Goal: Book appointment/travel/reservation

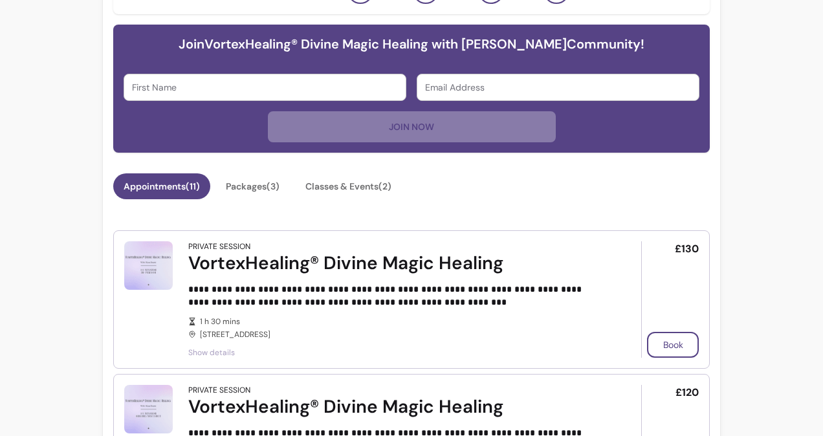
scroll to position [512, 0]
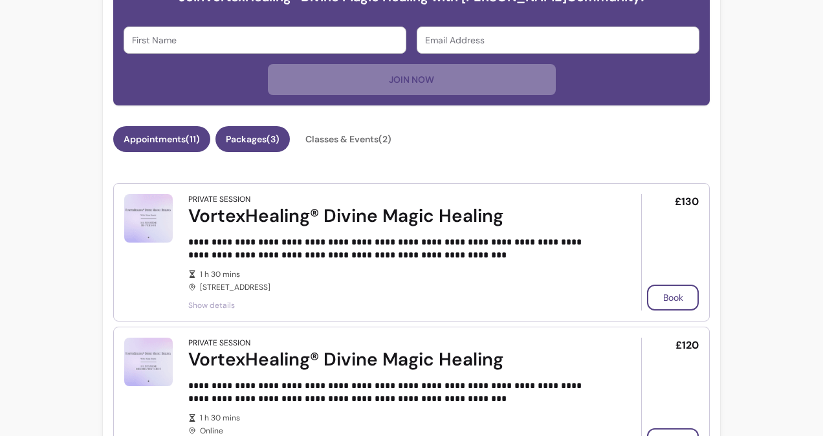
click at [258, 143] on button "Packages ( 3 )" at bounding box center [252, 139] width 74 height 26
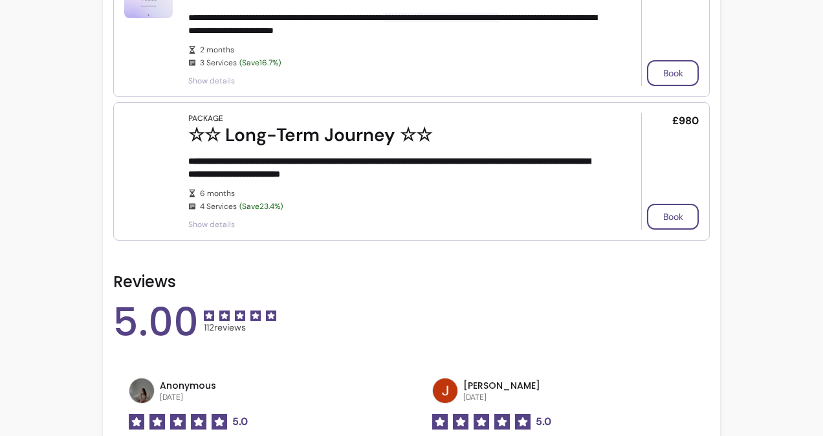
scroll to position [727, 0]
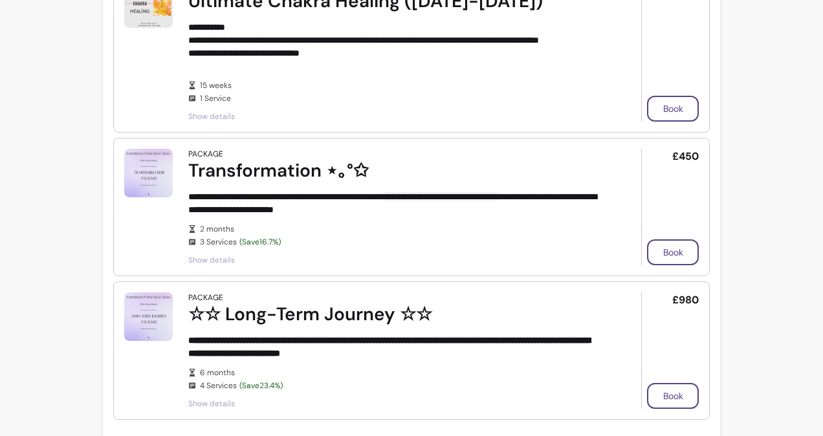
click at [278, 171] on div "Transformation ⋆｡°✩" at bounding box center [396, 170] width 417 height 23
click at [217, 259] on span "Show details" at bounding box center [396, 260] width 417 height 10
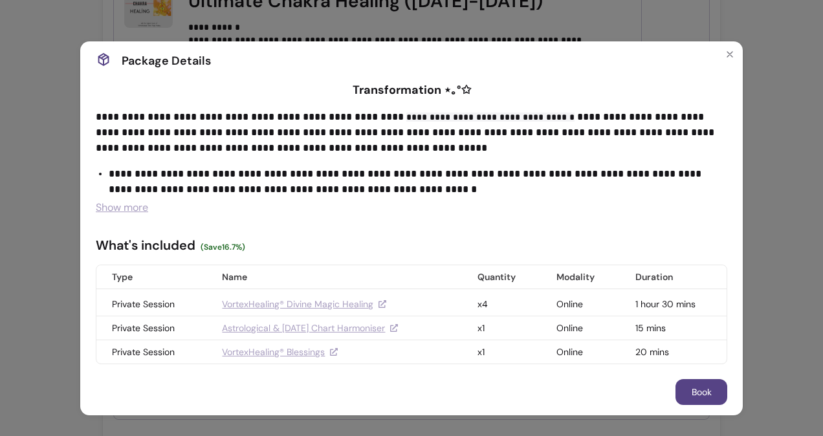
scroll to position [0, 0]
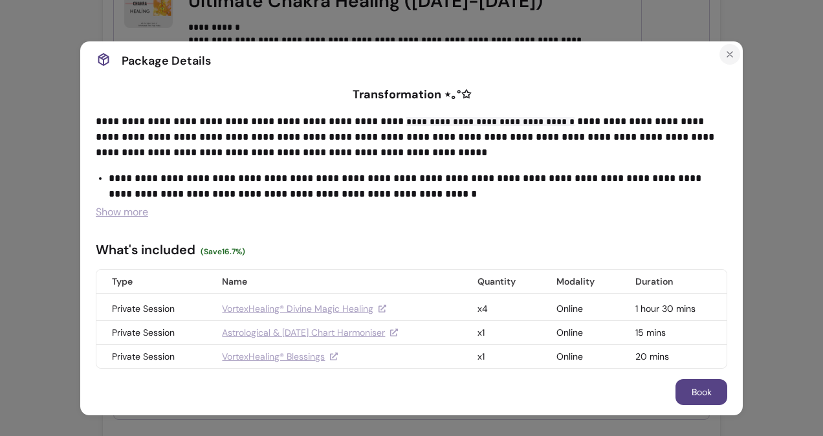
click at [727, 52] on icon "Close" at bounding box center [729, 54] width 5 height 5
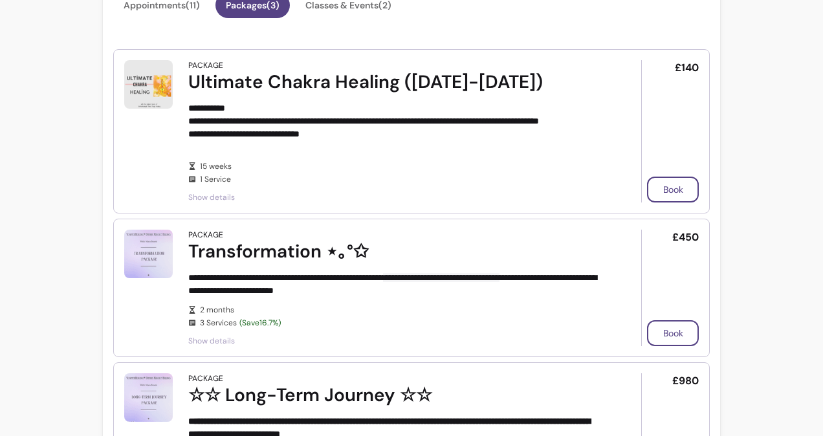
scroll to position [579, 0]
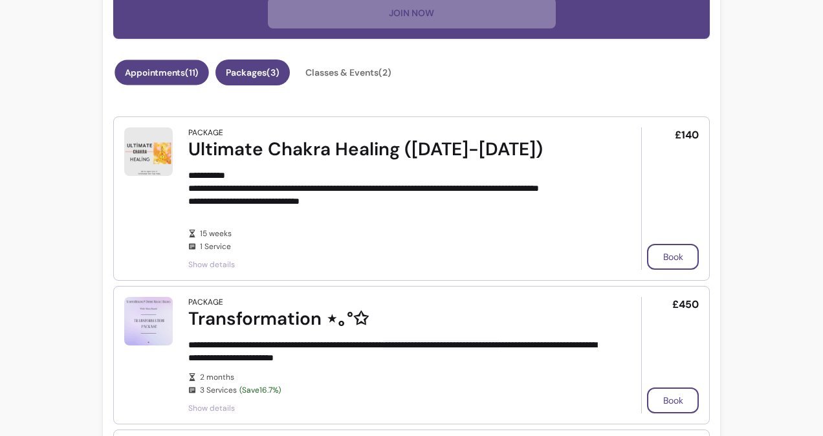
click at [186, 82] on button "Appointments ( 11 )" at bounding box center [162, 72] width 94 height 25
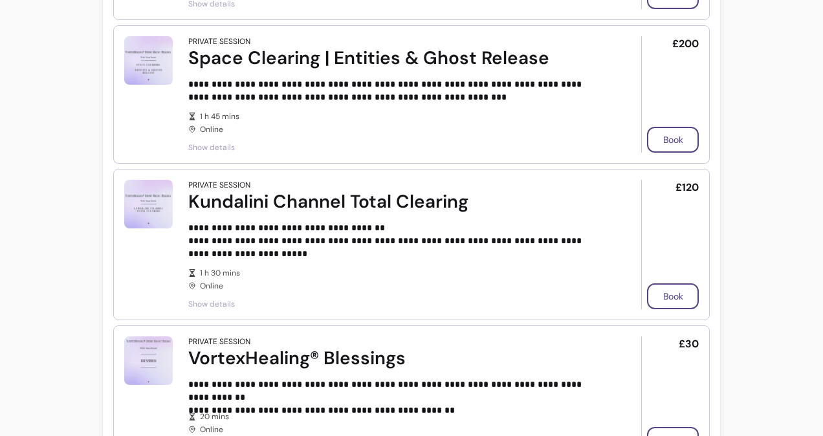
scroll to position [1674, 0]
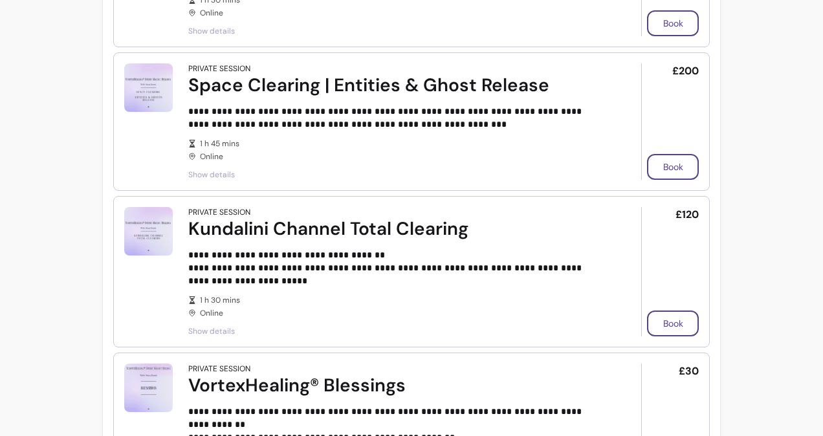
click at [223, 327] on span "Show details" at bounding box center [396, 331] width 417 height 10
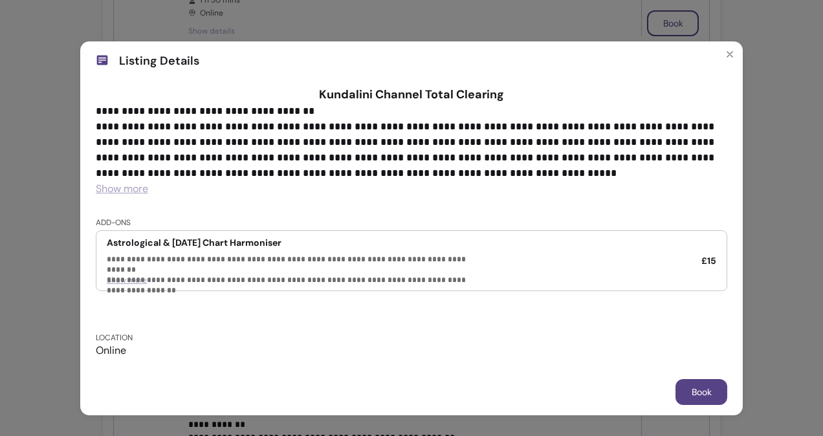
click at [133, 192] on span "Show more" at bounding box center [122, 189] width 52 height 14
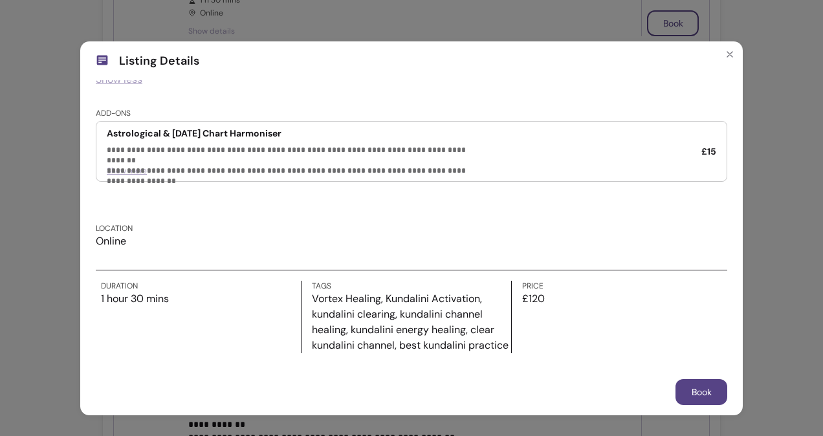
scroll to position [133, 0]
click at [747, 136] on div "**********" at bounding box center [411, 218] width 823 height 436
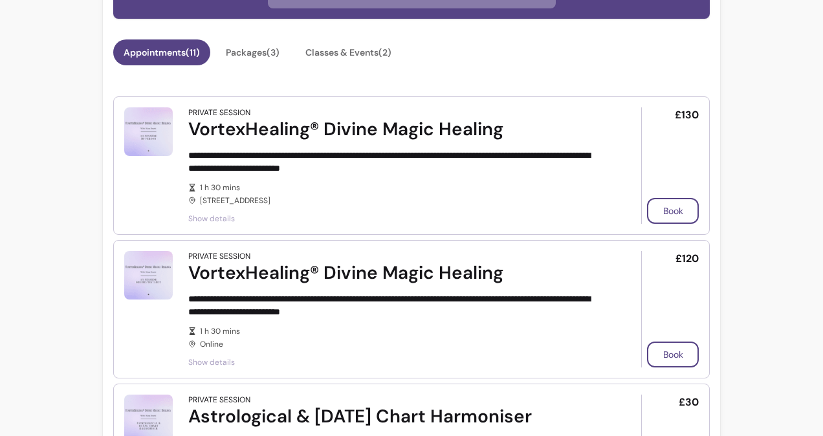
scroll to position [669, 0]
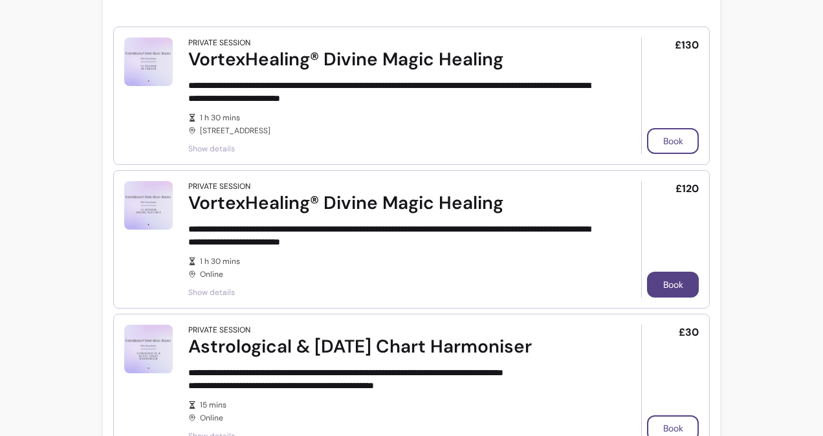
click at [660, 276] on button "Book" at bounding box center [673, 285] width 52 height 26
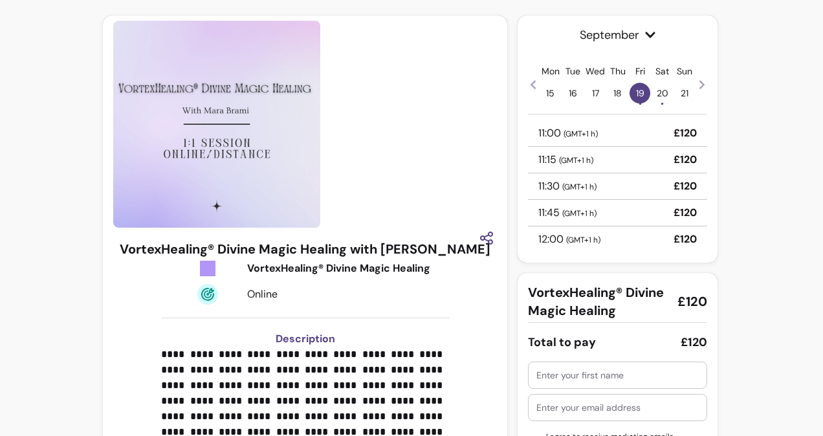
scroll to position [234, 0]
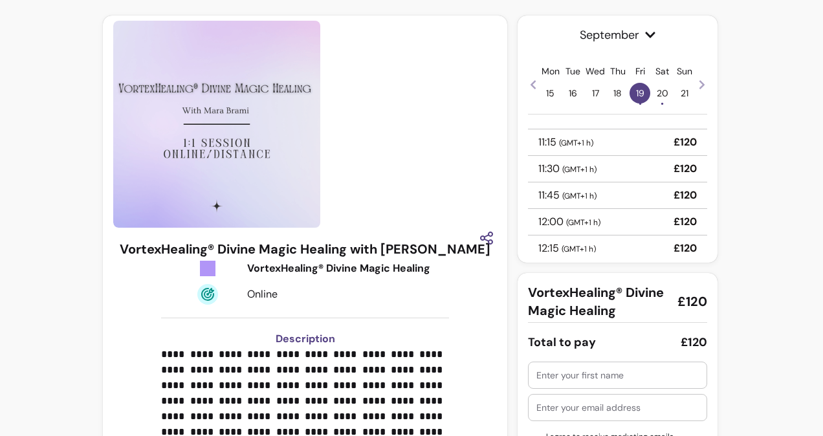
click at [555, 221] on p "12:00 ( GMT+1 h )" at bounding box center [569, 222] width 62 height 16
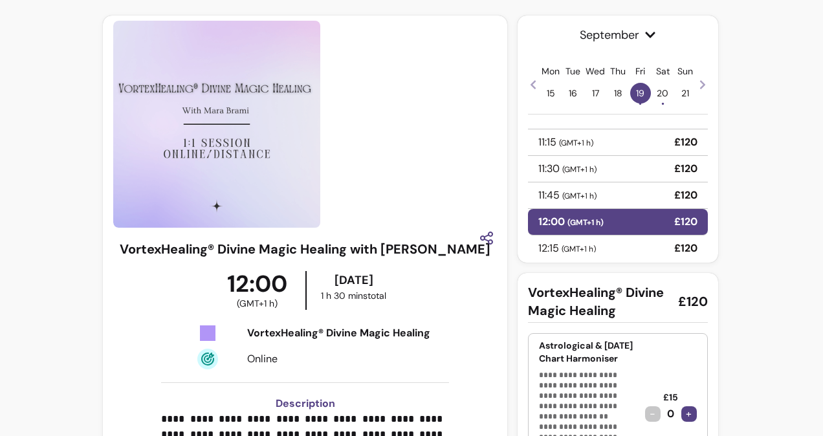
drag, startPoint x: 696, startPoint y: 168, endPoint x: 744, endPoint y: 186, distance: 51.4
click at [744, 186] on div "**********" at bounding box center [411, 277] width 823 height 554
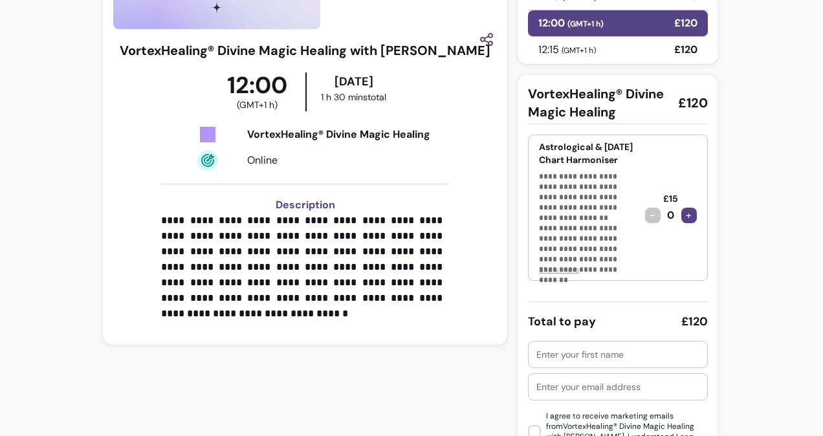
scroll to position [260, 0]
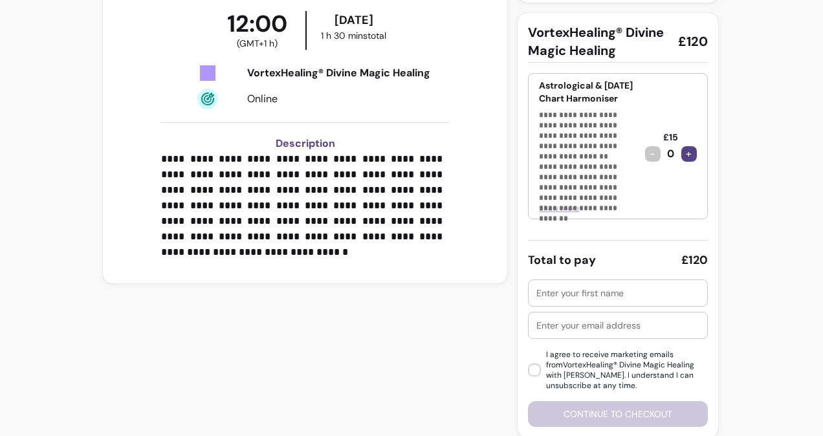
click at [594, 287] on input "text" at bounding box center [617, 293] width 162 height 13
type input "Leanne Ekstrom"
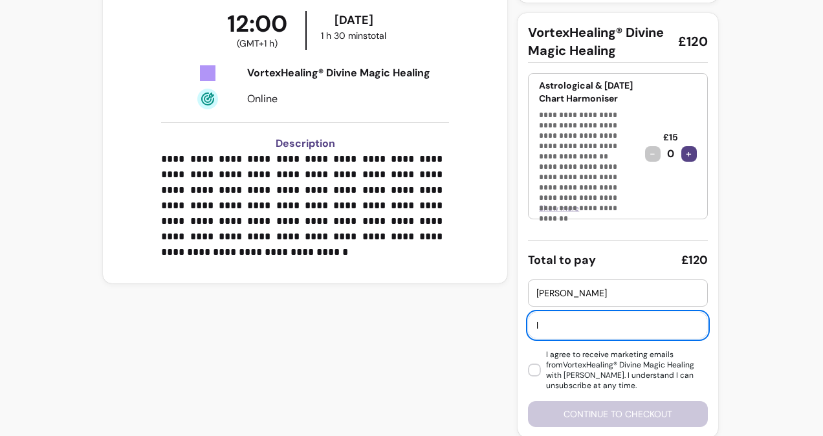
type input "leanne@ekstromacupuncture.com"
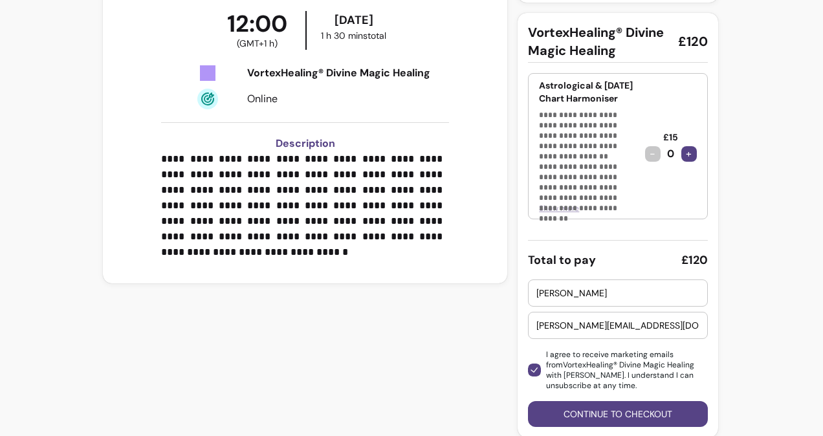
click at [565, 414] on button "Continue to checkout" at bounding box center [617, 414] width 179 height 26
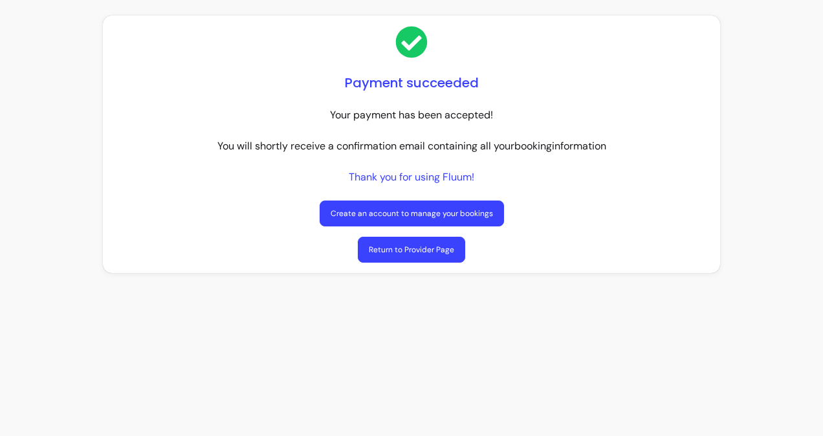
drag, startPoint x: 0, startPoint y: 0, endPoint x: 422, endPoint y: 247, distance: 489.5
click at [422, 247] on link "Return to Provider Page" at bounding box center [411, 250] width 107 height 26
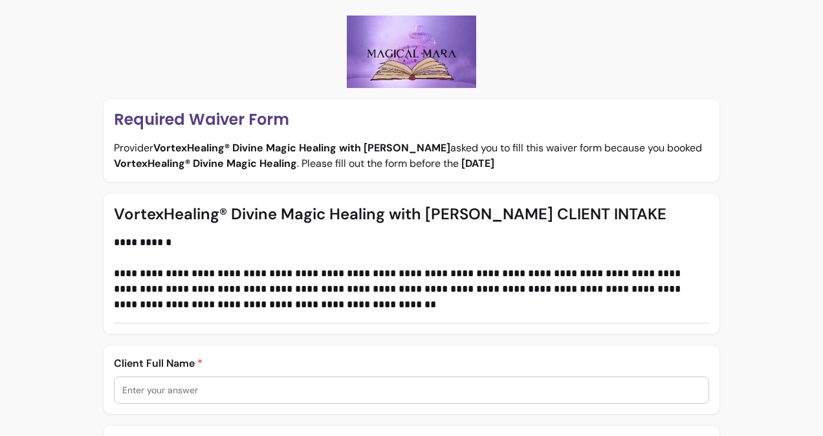
click at [200, 380] on div at bounding box center [411, 390] width 578 height 26
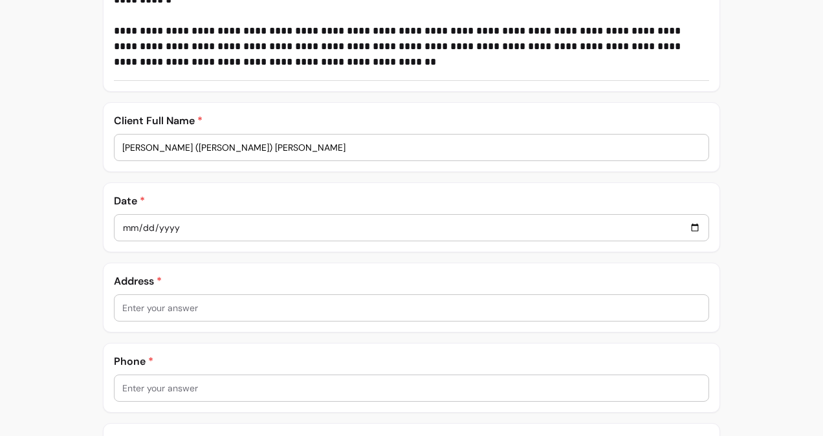
scroll to position [253, 0]
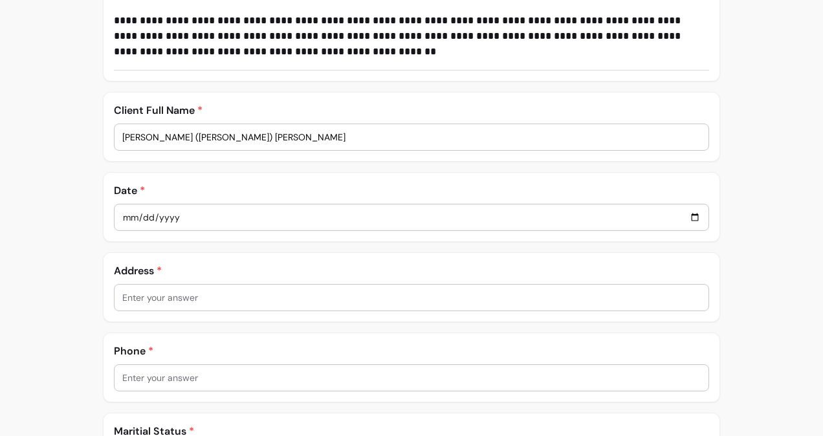
type input "[PERSON_NAME] ([PERSON_NAME]) [PERSON_NAME]"
click at [242, 219] on input "date" at bounding box center [411, 217] width 578 height 14
type input "0002-09-17"
click at [242, 219] on input "0005-09-15" at bounding box center [411, 217] width 578 height 14
click at [683, 214] on input "0005-09-15" at bounding box center [411, 217] width 578 height 14
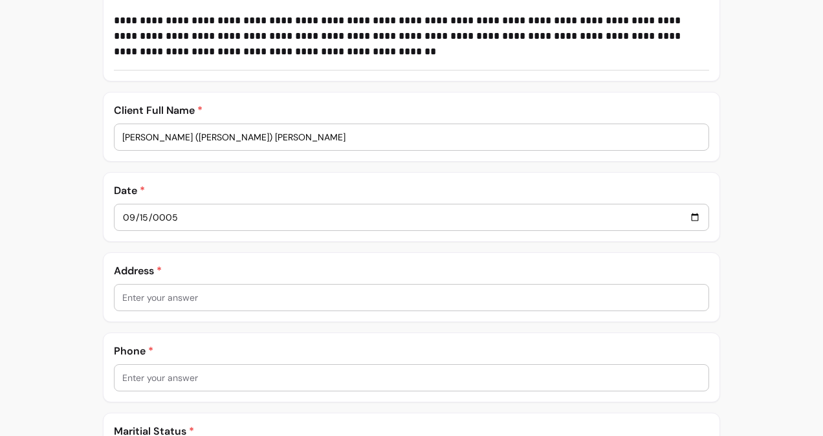
type input "0005-09-13"
click at [182, 292] on input "text" at bounding box center [411, 297] width 578 height 13
type input "[STREET_ADDRESS]"
click at [185, 375] on input "text" at bounding box center [411, 377] width 578 height 13
type input "[PHONE_NUMBER] ("
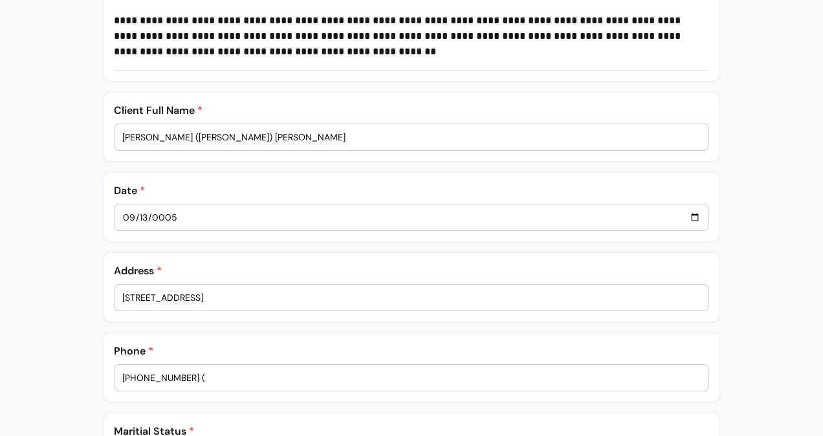
click at [344, 131] on input "[PERSON_NAME] ([PERSON_NAME]) [PERSON_NAME]" at bounding box center [411, 137] width 578 height 13
type input "[PERSON_NAME] ([PERSON_NAME]) [PERSON_NAME] (booked by her daughter [PERSON_NAM…"
click at [364, 374] on input "[PHONE_NUMBER] (" at bounding box center [411, 377] width 578 height 13
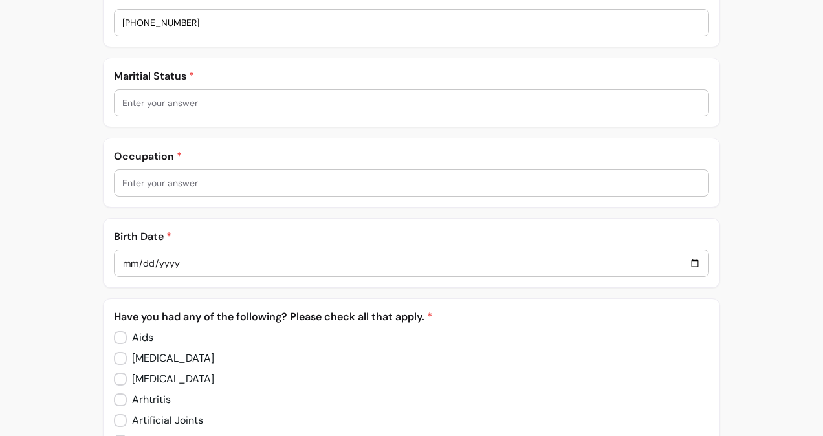
scroll to position [650, 0]
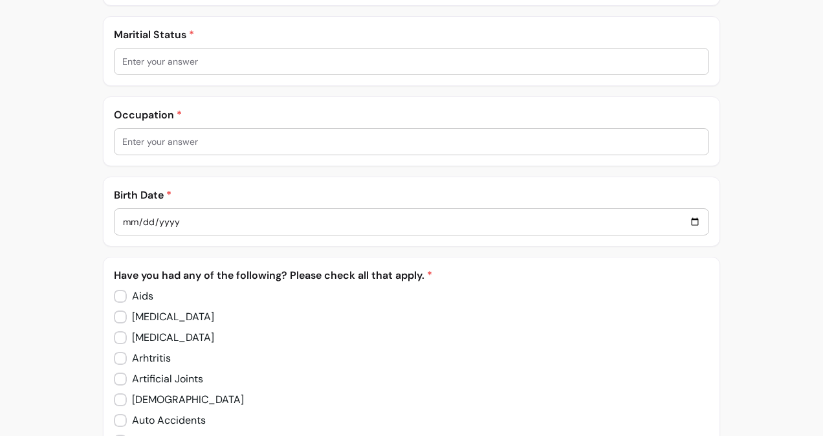
type input "[PHONE_NUMBER]"
click at [175, 69] on div at bounding box center [411, 62] width 578 height 26
type input "married to [PERSON_NAME] [PERSON_NAME]"
click at [129, 137] on input "text" at bounding box center [411, 141] width 578 height 13
type input "retired occupational therapist"
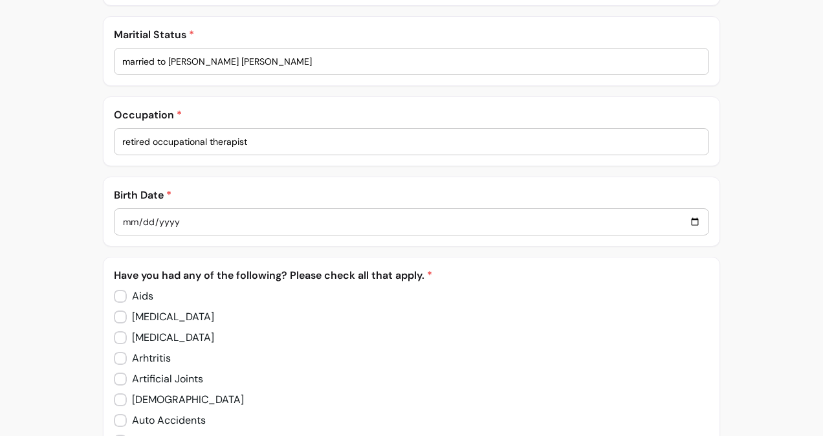
click at [160, 218] on input "date" at bounding box center [411, 222] width 578 height 14
click at [130, 217] on input "date" at bounding box center [411, 222] width 578 height 14
click at [687, 219] on input "0003-08-21" at bounding box center [411, 222] width 578 height 14
click at [174, 217] on input "0003-08-21" at bounding box center [411, 222] width 578 height 14
type input "0002-08-20"
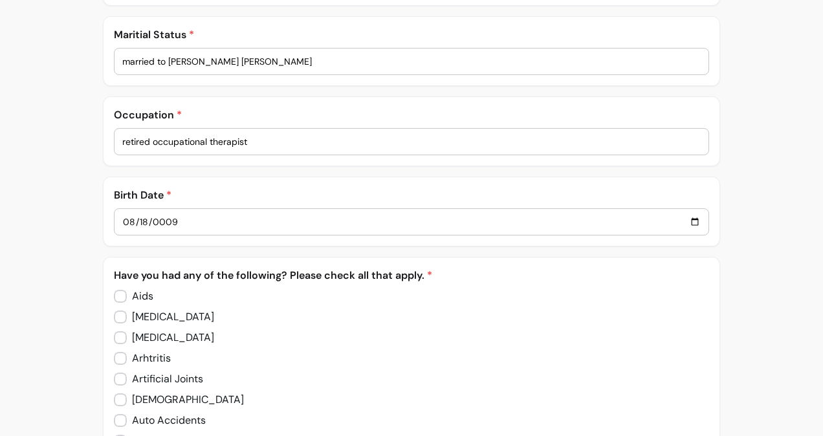
type input "0009-08-18"
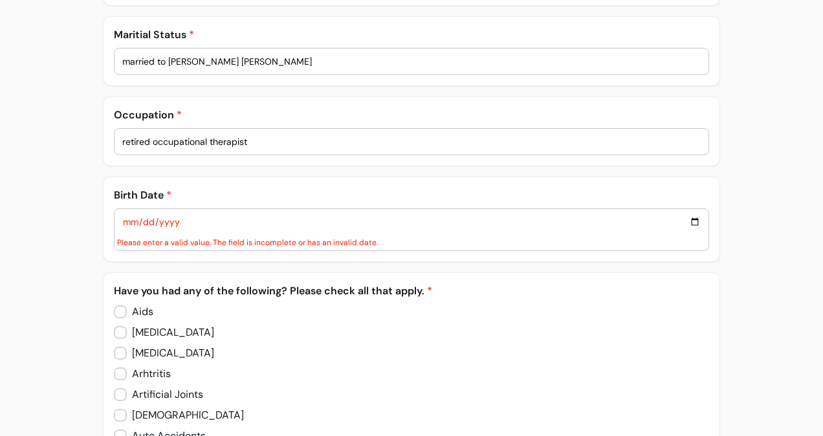
click at [180, 237] on div "Please enter a valid value. The field is incomplete or has an invalid date." at bounding box center [411, 242] width 589 height 10
click at [685, 216] on input "date" at bounding box center [411, 222] width 578 height 14
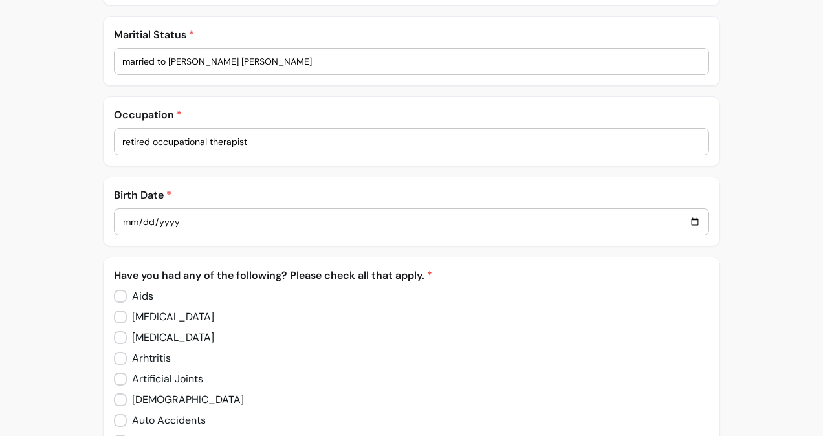
click at [199, 221] on input "[DATE]" at bounding box center [411, 222] width 578 height 14
click at [195, 221] on input "[DATE]" at bounding box center [411, 222] width 578 height 14
click at [683, 217] on input "[DATE]" at bounding box center [411, 222] width 578 height 14
type input "[DATE]"
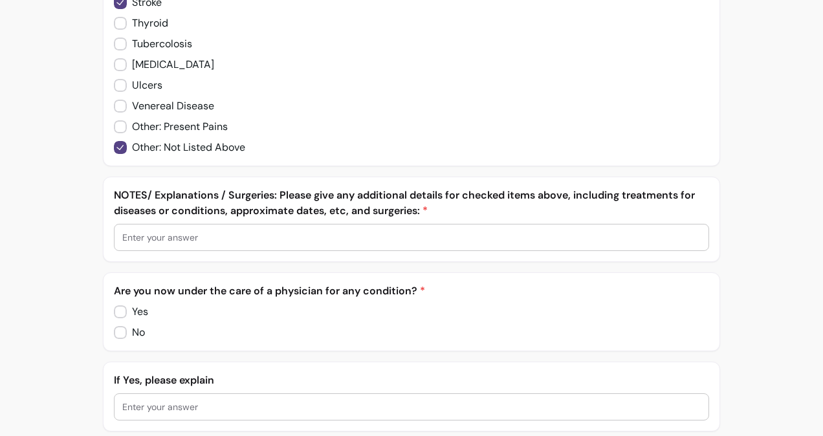
scroll to position [1716, 0]
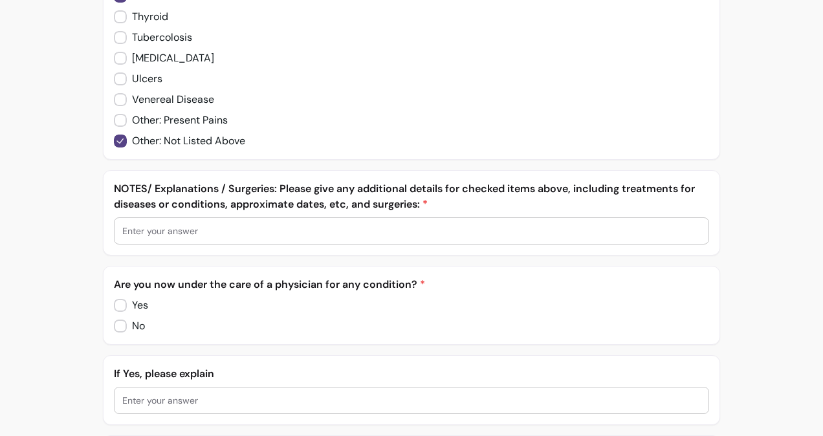
click at [182, 225] on input "text" at bounding box center [411, 231] width 578 height 13
click at [488, 225] on input "she has had [MEDICAL_DATA], hip replace, shoulders replaced" at bounding box center [411, 231] width 578 height 13
click at [119, 223] on div "she has had [MEDICAL_DATA], hip replace, shoulders replaced" at bounding box center [412, 231] width 594 height 26
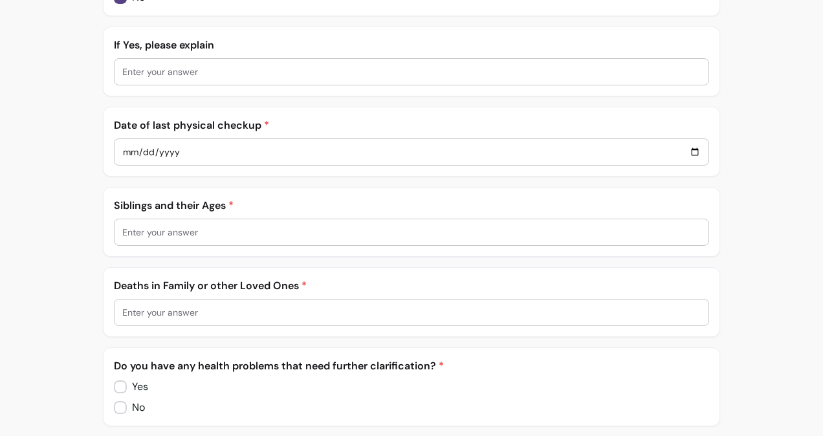
scroll to position [2058, 0]
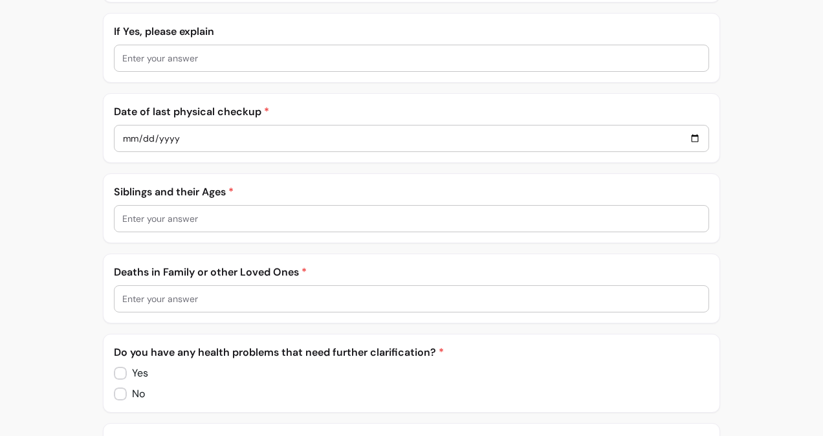
type input "Main issue is memory/confusion/ early [MEDICAL_DATA] signs. she has had [MEDICA…"
click at [161, 131] on input "date" at bounding box center [411, 138] width 578 height 14
click at [686, 131] on input "date" at bounding box center [411, 138] width 578 height 14
type input "[DATE]"
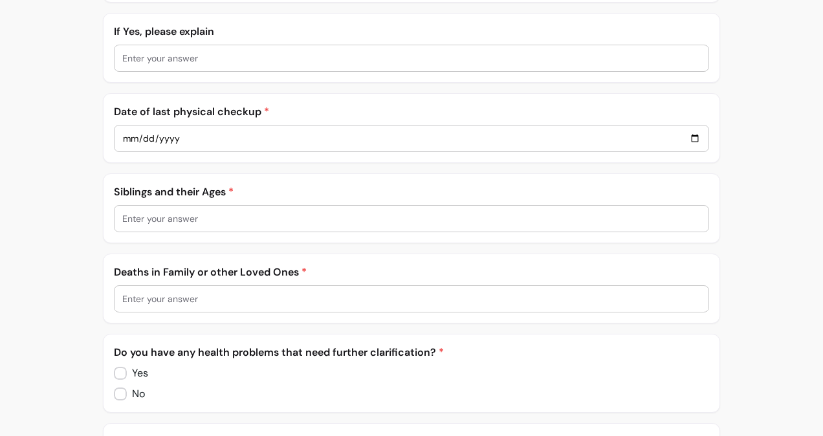
click at [159, 215] on div at bounding box center [411, 219] width 578 height 26
type input "brother [DEMOGRAPHIC_DATA], sister [DEMOGRAPHIC_DATA]"
click at [160, 292] on input "text" at bounding box center [411, 298] width 578 height 13
type input "both parents passed"
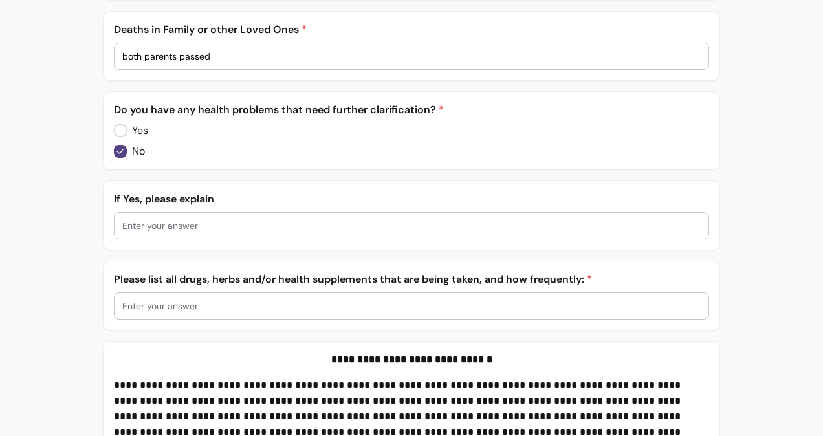
scroll to position [2321, 0]
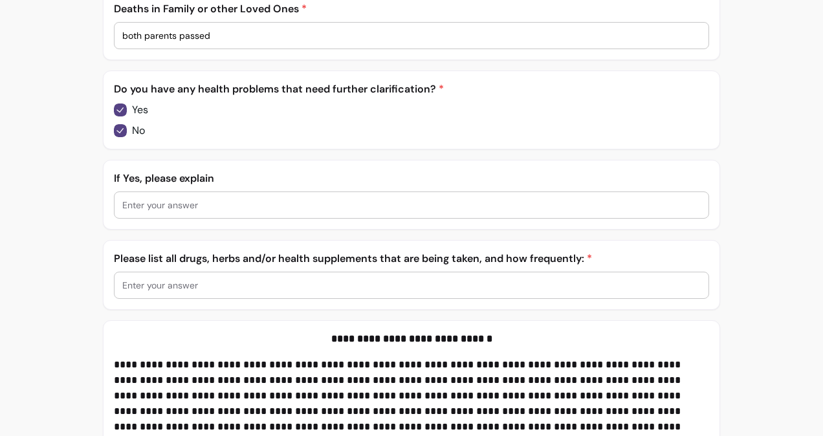
click at [148, 199] on input "text" at bounding box center [411, 205] width 578 height 13
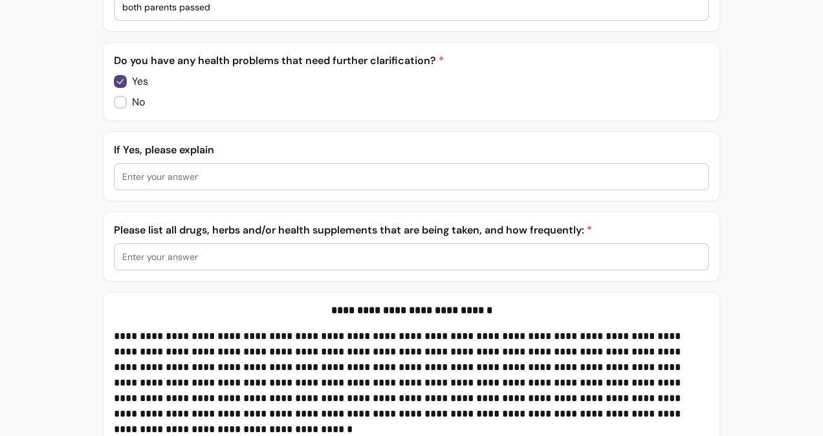
click at [131, 170] on input "text" at bounding box center [411, 176] width 578 height 13
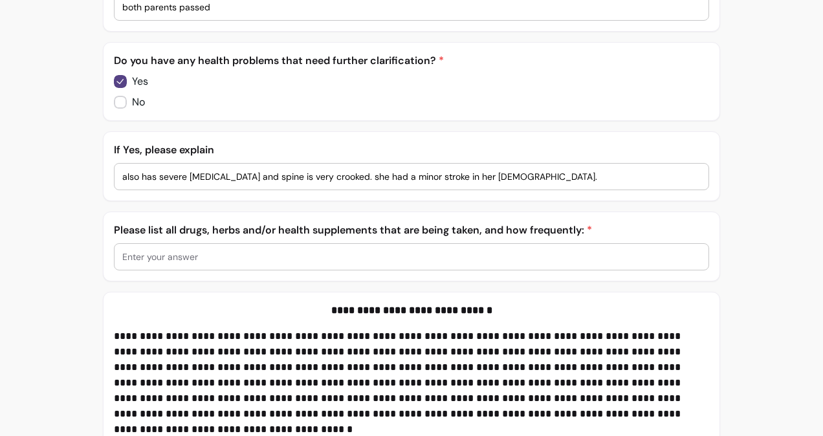
type input "also has severe [MEDICAL_DATA] and spine is very crooked. she had a minor strok…"
click at [242, 252] on div at bounding box center [411, 257] width 578 height 26
click at [505, 170] on input "also has severe [MEDICAL_DATA] and spine is very crooked. she had a minor strok…" at bounding box center [411, 176] width 578 height 13
click at [246, 250] on div "[MEDICAL_DATA]," at bounding box center [411, 257] width 578 height 26
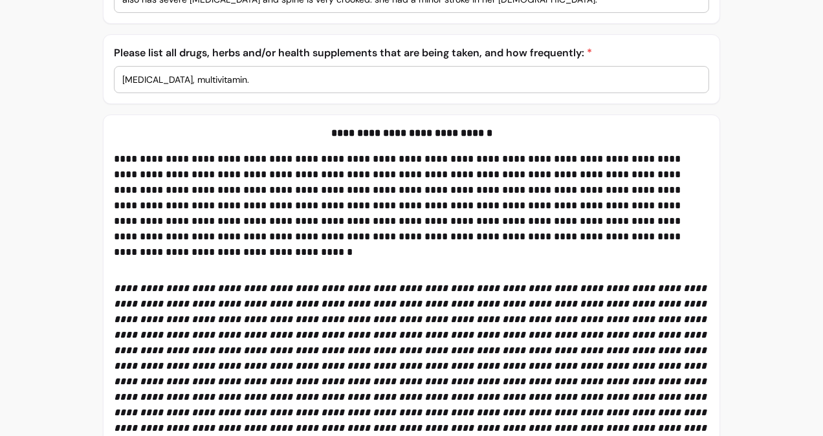
scroll to position [2783, 0]
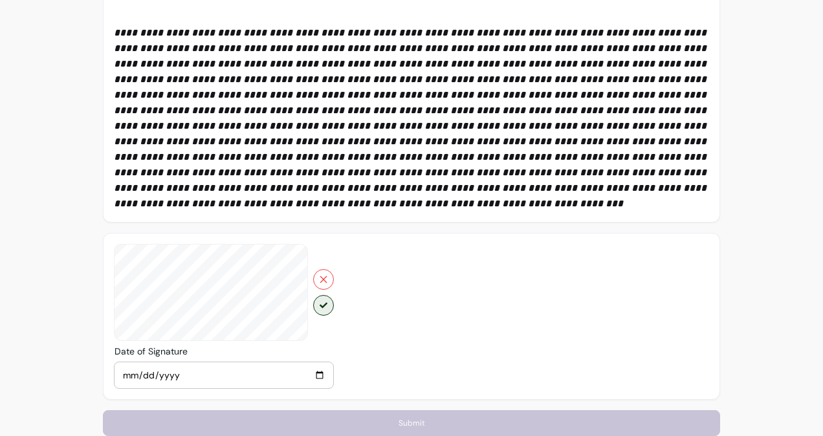
type input "[MEDICAL_DATA], multivitamin."
click at [322, 301] on icon "button" at bounding box center [324, 305] width 8 height 8
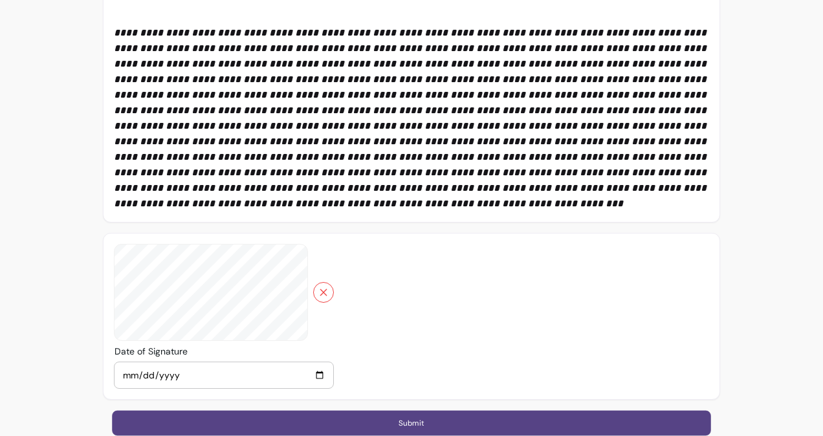
click at [311, 410] on button "Submit" at bounding box center [411, 422] width 598 height 25
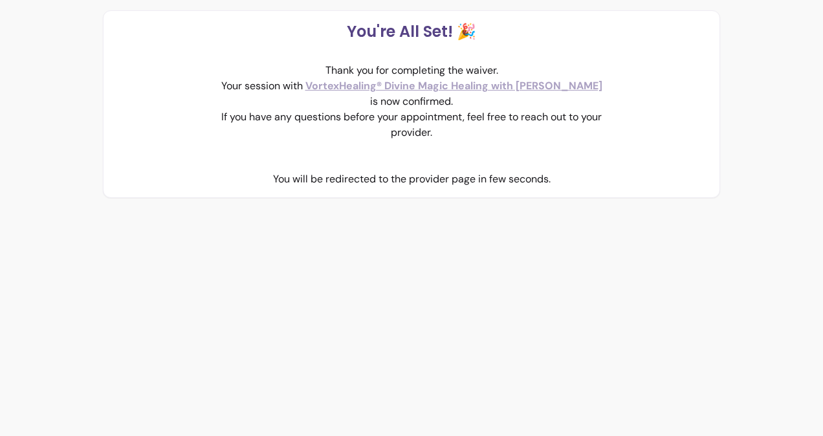
scroll to position [0, 0]
